Goal: Check status: Check status

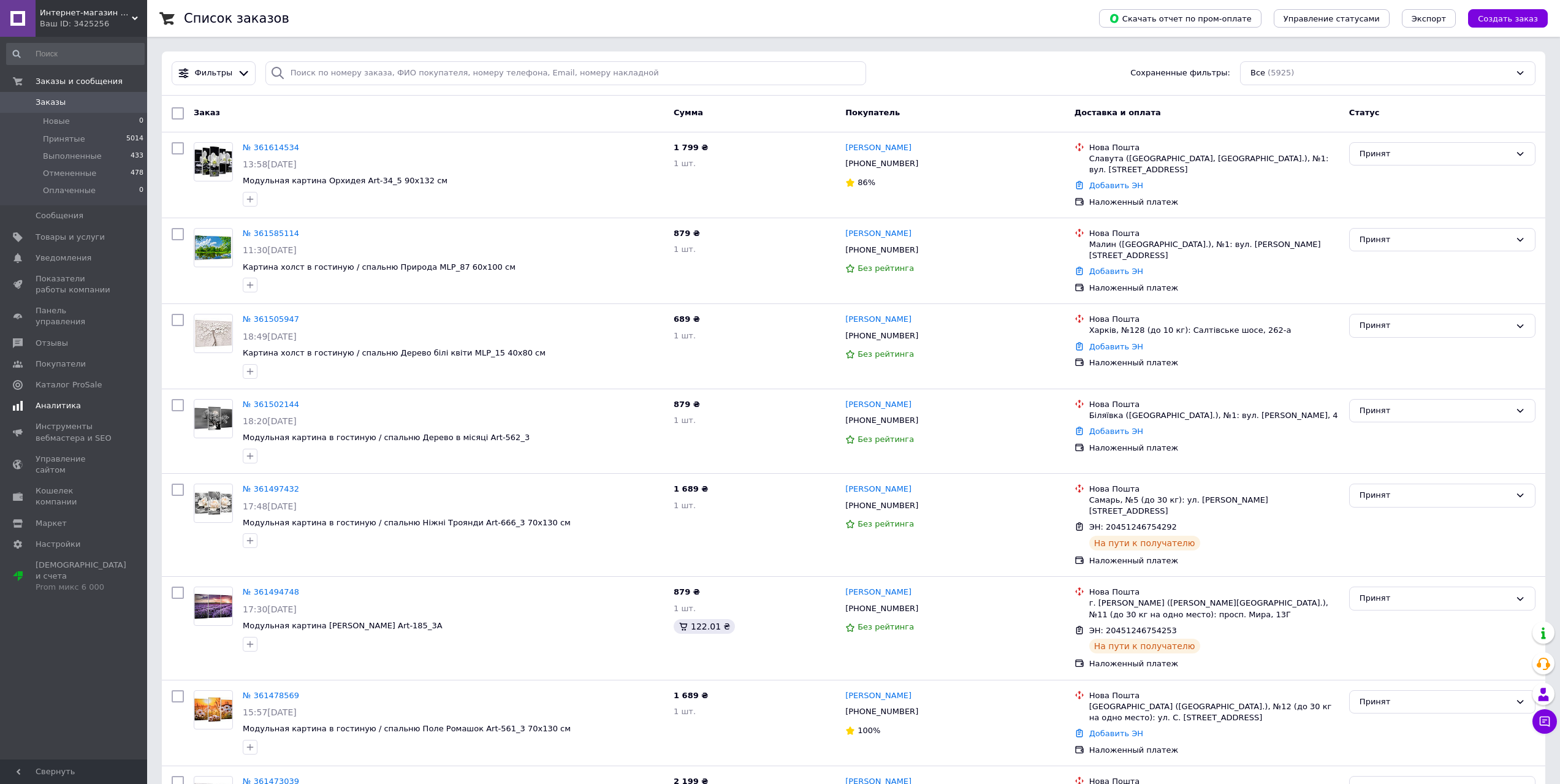
click at [64, 400] on span "Аналитика" at bounding box center [58, 406] width 45 height 11
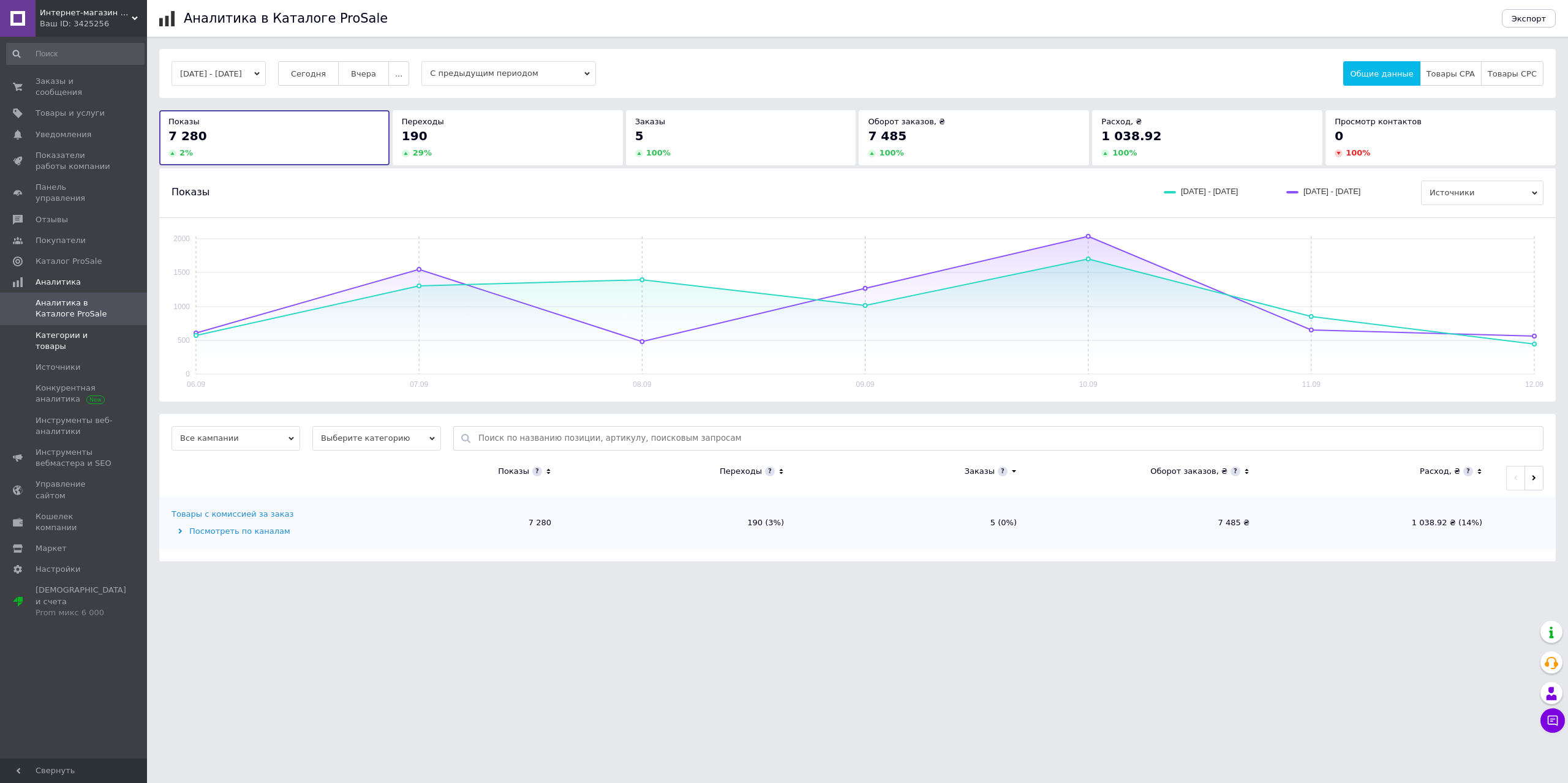
click at [71, 330] on span "Категории и товары" at bounding box center [74, 341] width 78 height 22
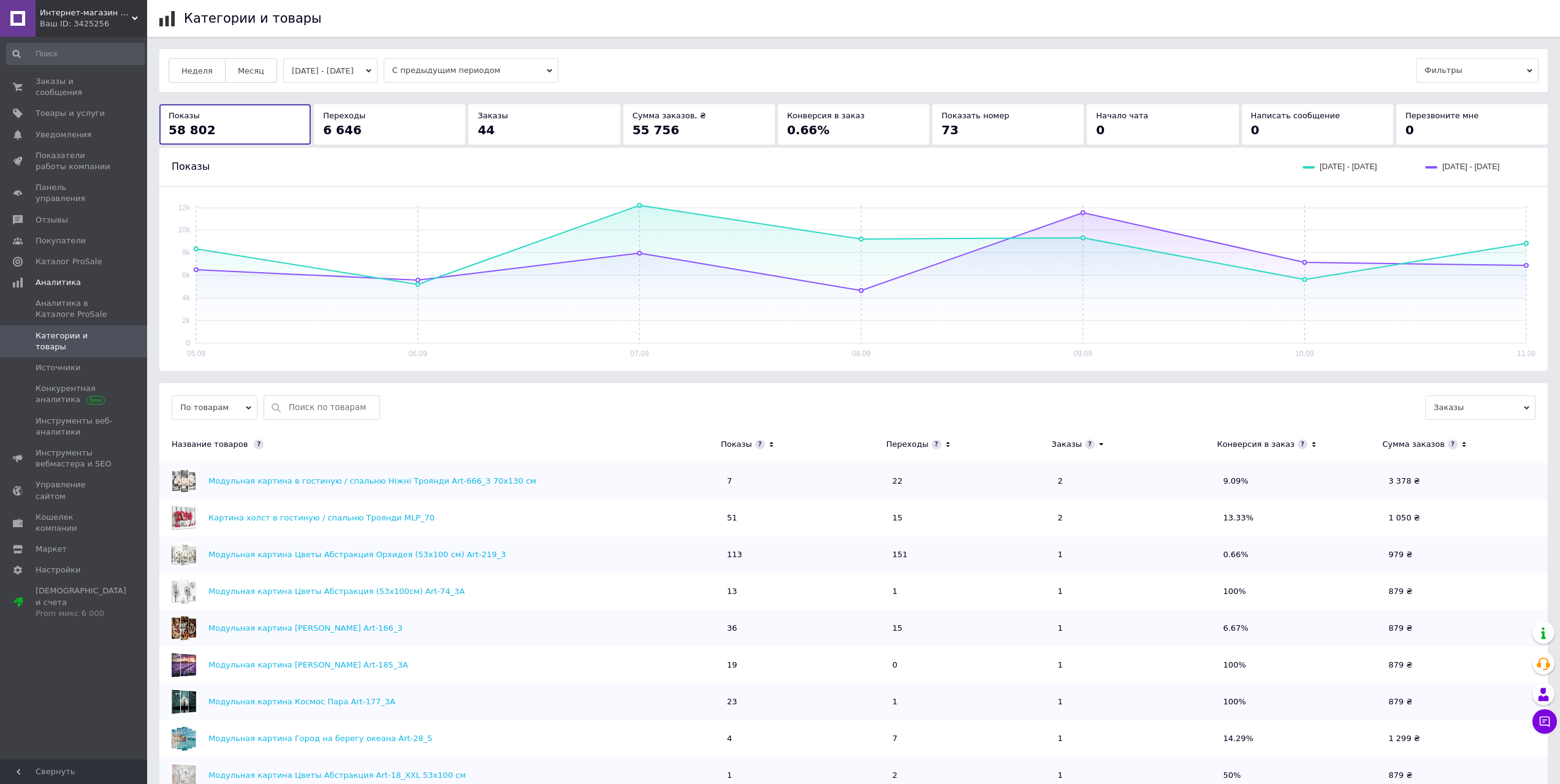
click at [374, 76] on button "[DATE] - [DATE]" at bounding box center [330, 71] width 94 height 25
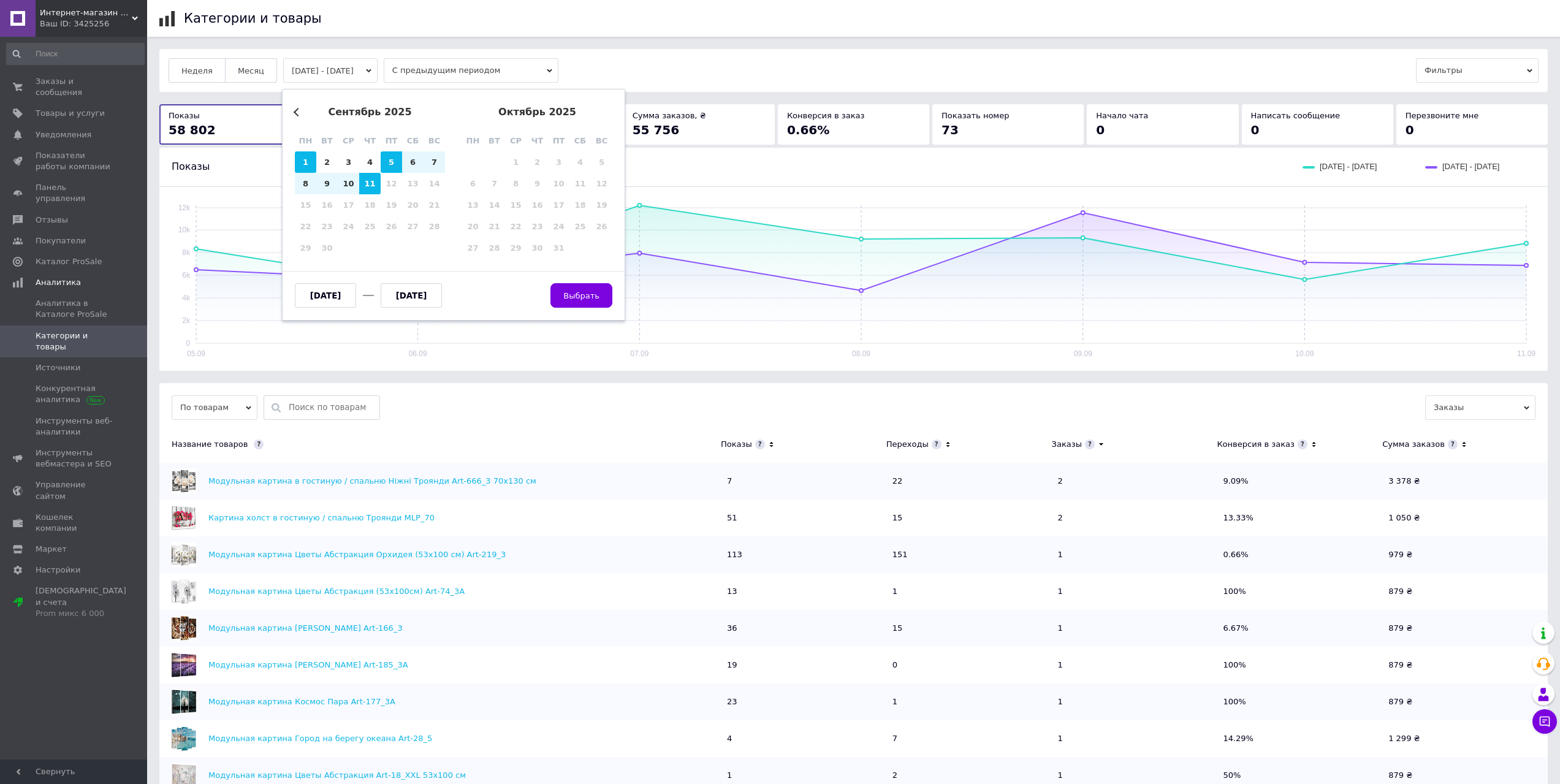
click at [303, 169] on div "1" at bounding box center [305, 162] width 22 height 22
type input "[DATE]"
click at [365, 185] on div "11" at bounding box center [370, 183] width 22 height 22
type input "[DATE]"
click at [598, 294] on span "Выбрать" at bounding box center [582, 295] width 36 height 9
